Goal: Task Accomplishment & Management: Complete application form

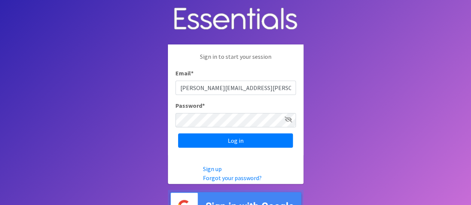
type input "[PERSON_NAME][EMAIL_ADDRESS][PERSON_NAME][DOMAIN_NAME]"
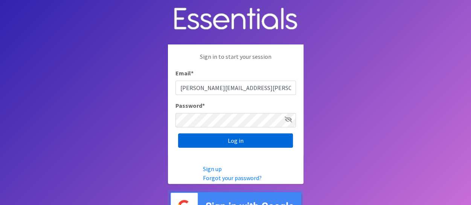
click at [214, 144] on input "Log in" at bounding box center [235, 140] width 115 height 14
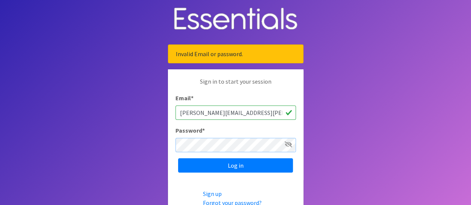
click at [178, 158] on input "Log in" at bounding box center [235, 165] width 115 height 14
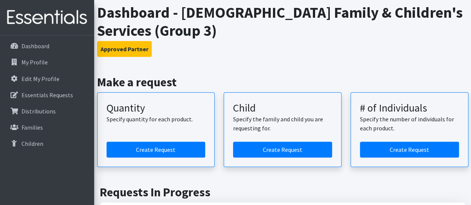
scroll to position [44, 0]
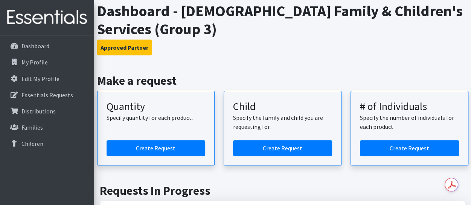
click at [234, 49] on h3 "Approved Partner" at bounding box center [282, 48] width 371 height 16
click at [312, 52] on h3 "Approved Partner" at bounding box center [282, 48] width 371 height 16
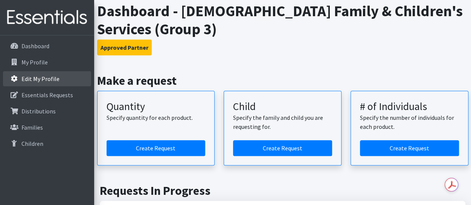
click at [47, 77] on p "Edit My Profile" at bounding box center [40, 79] width 38 height 8
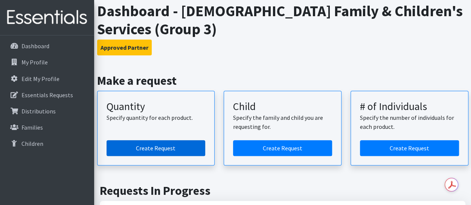
click at [157, 148] on link "Create Request" at bounding box center [156, 148] width 99 height 16
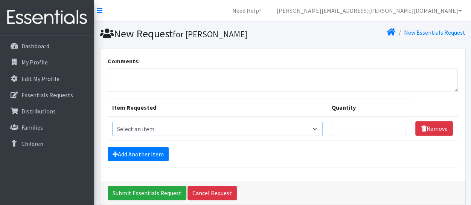
click at [321, 127] on select "Select an item Size 0/Newborn Size 1 Size 2 Size 3 Size 4 Size 5 Size 6 Size 7 …" at bounding box center [217, 129] width 210 height 14
click at [206, 189] on link "Cancel Request" at bounding box center [212, 193] width 49 height 14
